Goal: Information Seeking & Learning: Learn about a topic

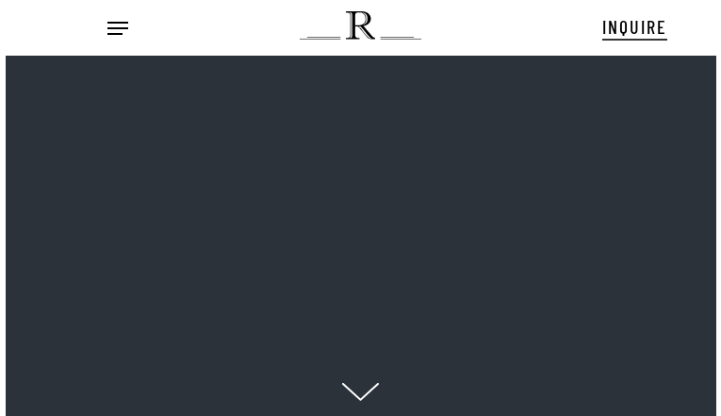
scroll to position [19, 23]
